Goal: Transaction & Acquisition: Subscribe to service/newsletter

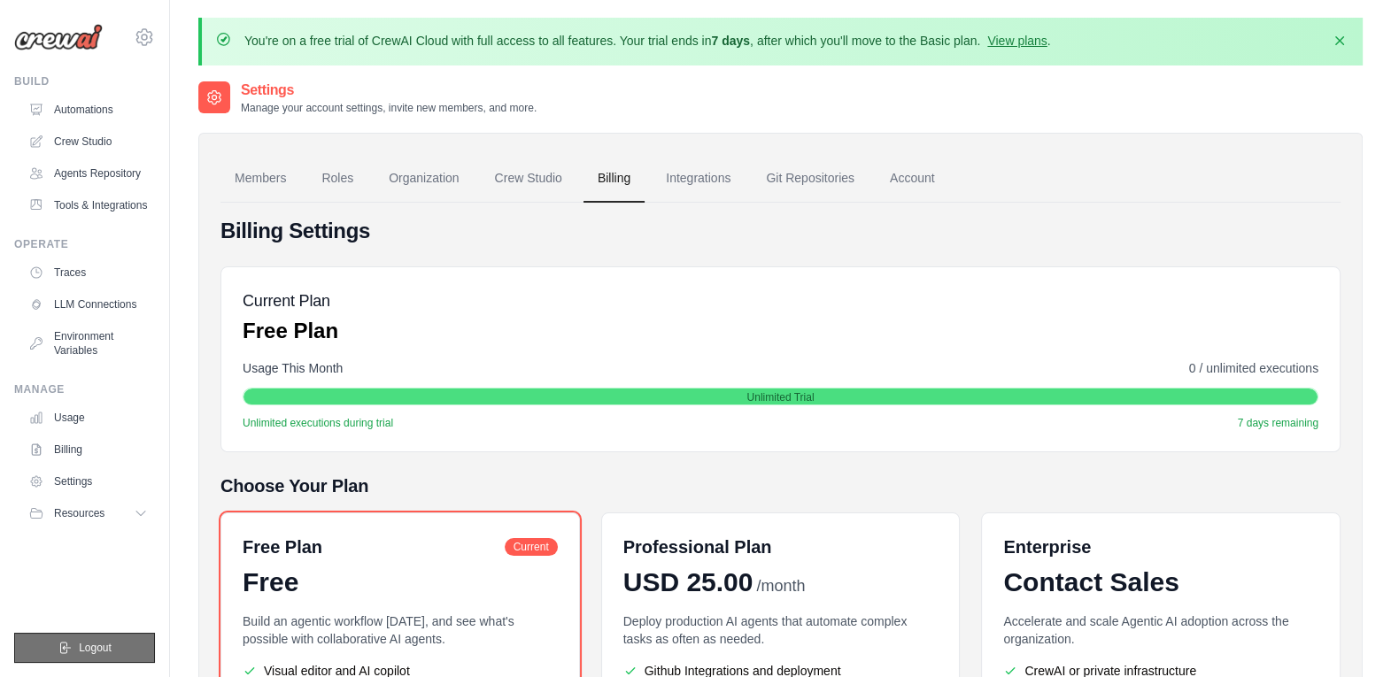
click at [92, 650] on span "Logout" at bounding box center [95, 648] width 33 height 14
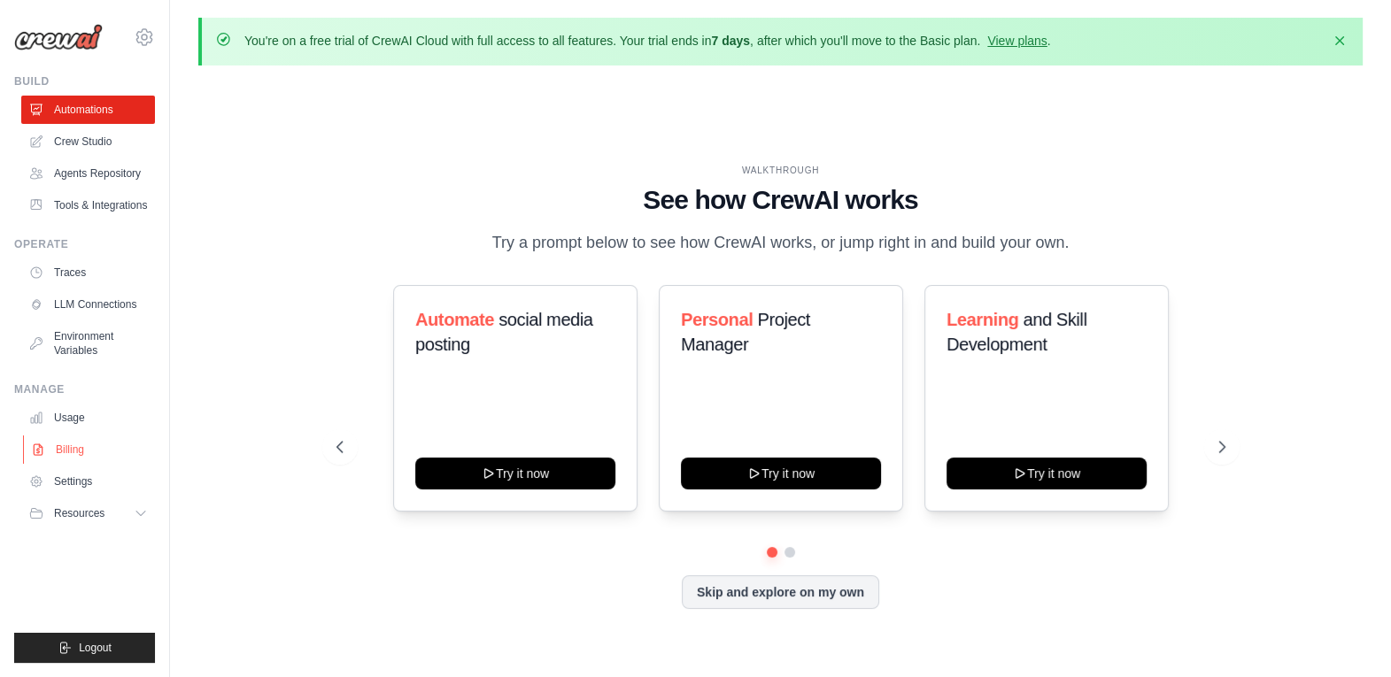
click at [93, 451] on link "Billing" at bounding box center [90, 450] width 134 height 28
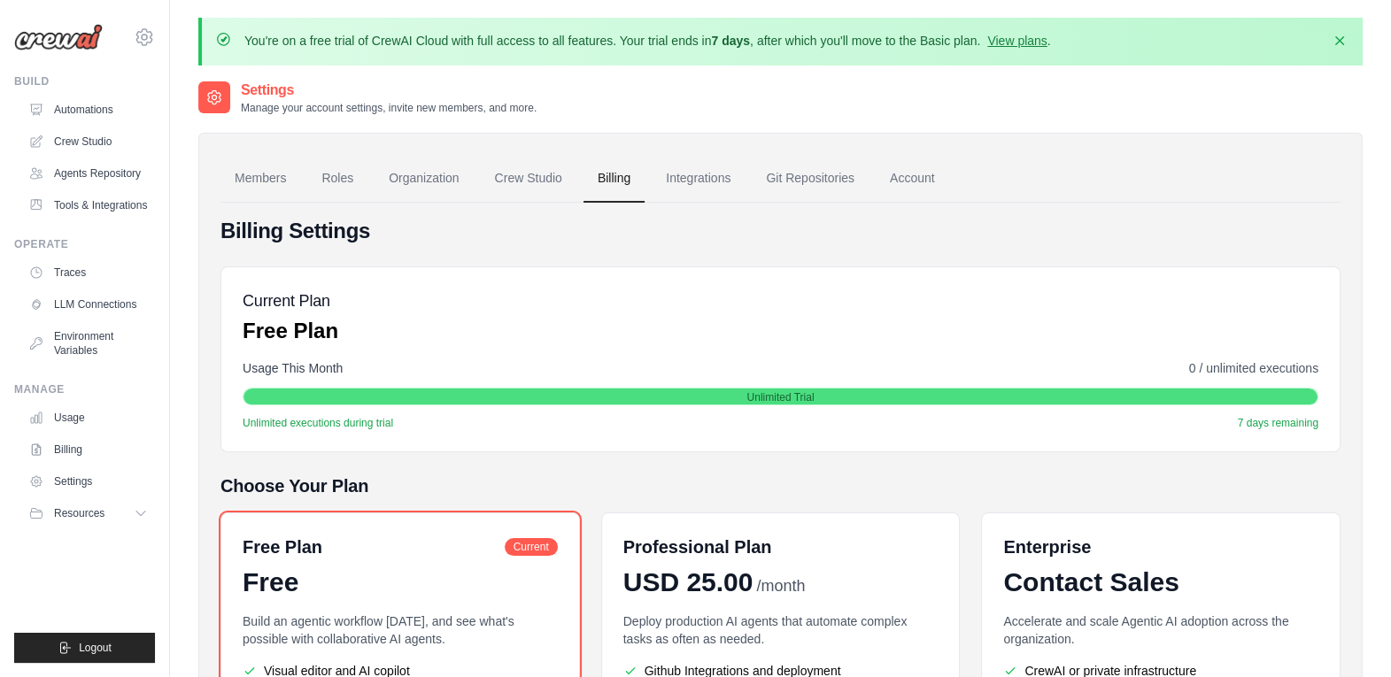
scroll to position [249, 0]
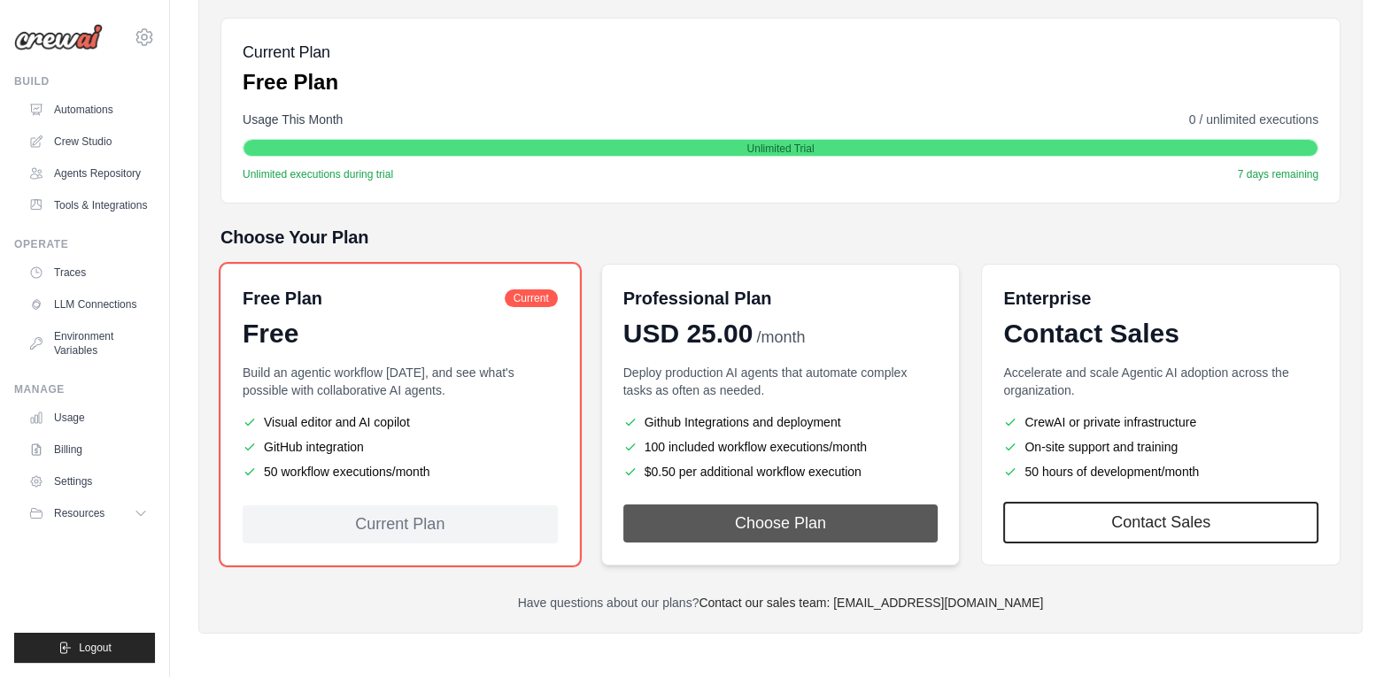
click at [794, 537] on button "Choose Plan" at bounding box center [780, 524] width 315 height 38
